Goal: Task Accomplishment & Management: Manage account settings

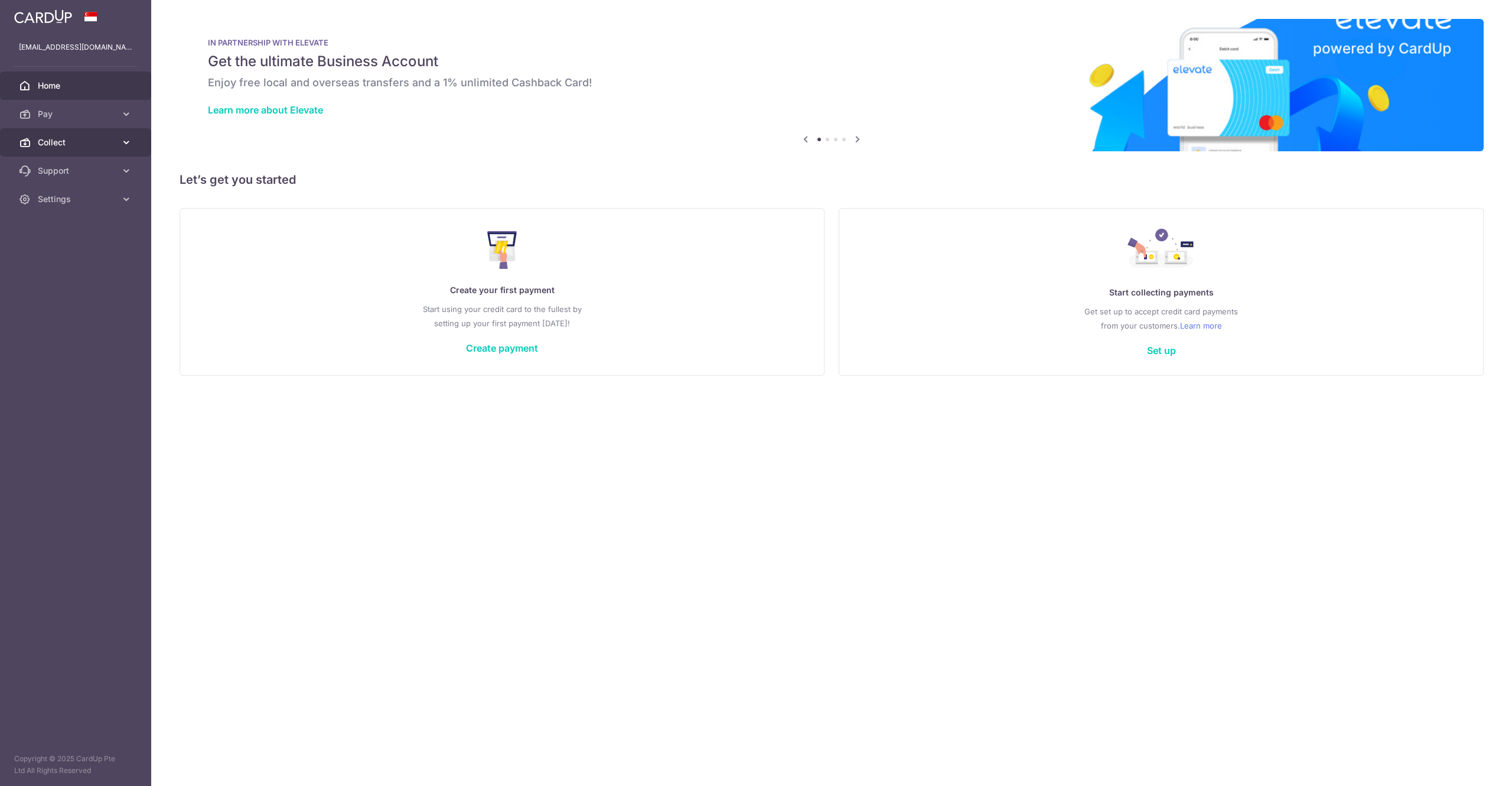
click at [84, 145] on span "Collect" at bounding box center [76, 142] width 78 height 12
click at [76, 168] on span "Dashboard" at bounding box center [76, 171] width 78 height 12
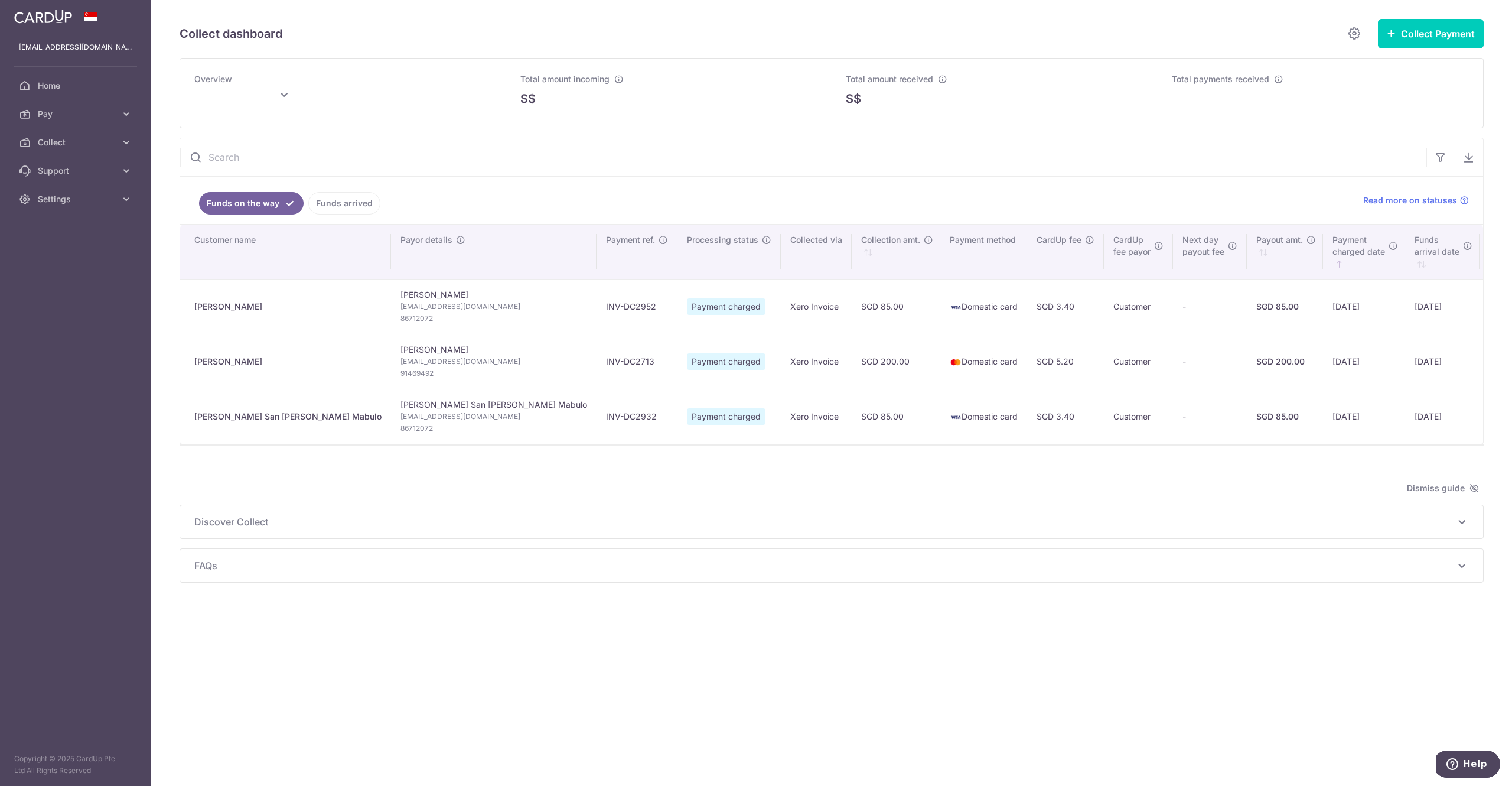
type input "[DATE]"
